Goal: Check status: Check status

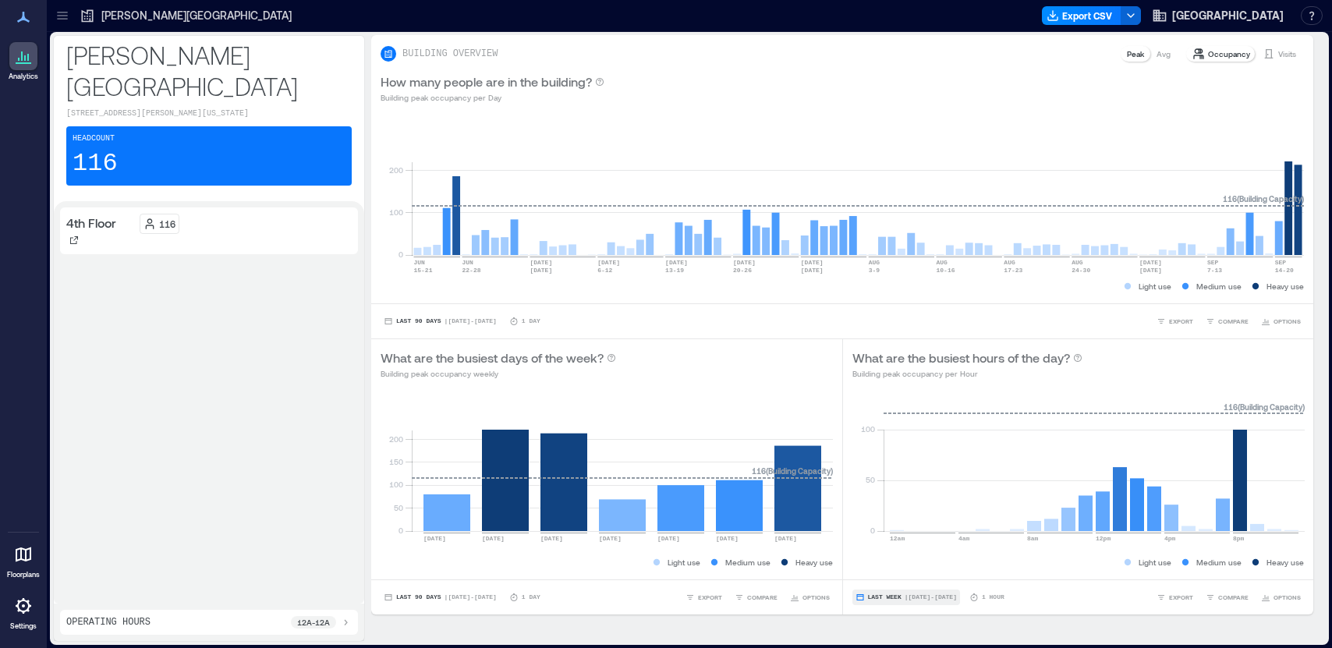
click at [901, 598] on button "Last Week | [DATE] - [DATE]" at bounding box center [906, 597] width 108 height 16
click at [891, 570] on span "Custom" at bounding box center [884, 568] width 34 height 11
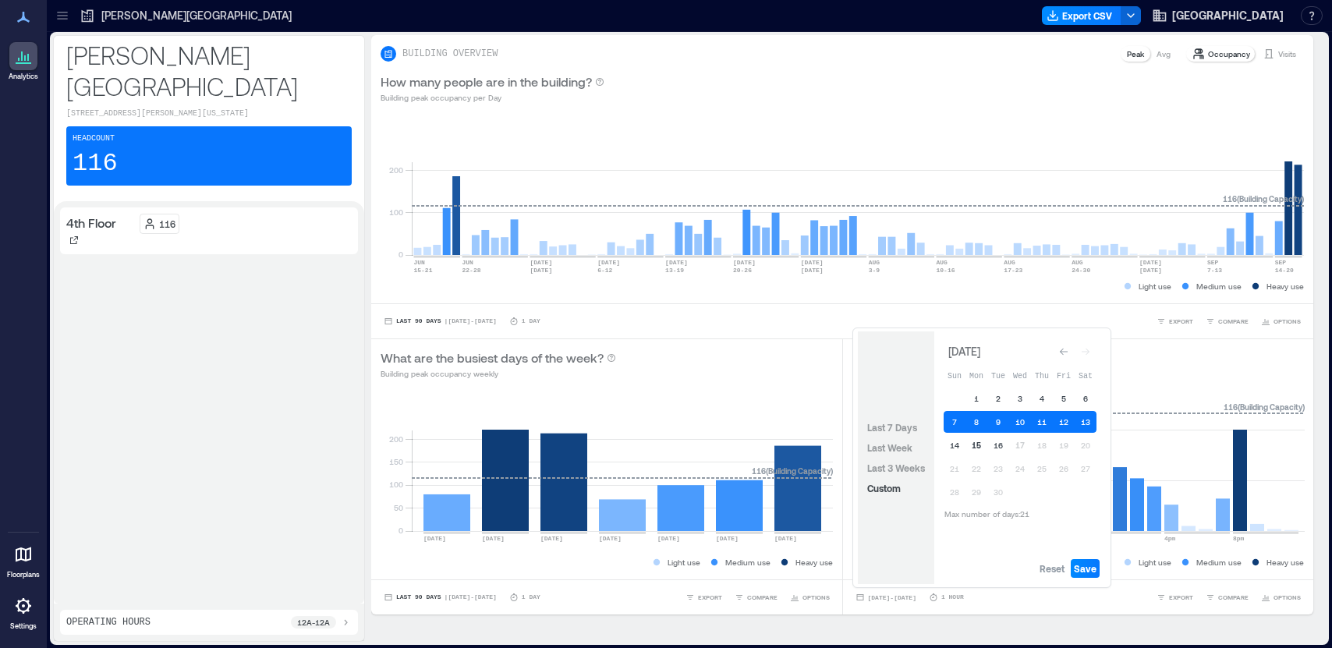
click at [978, 440] on button "15" at bounding box center [976, 445] width 22 height 22
click at [980, 444] on button "15" at bounding box center [976, 445] width 22 height 22
click at [1005, 444] on button "16" at bounding box center [998, 445] width 22 height 22
click at [1088, 569] on span "Save" at bounding box center [1085, 568] width 23 height 12
